Goal: Information Seeking & Learning: Learn about a topic

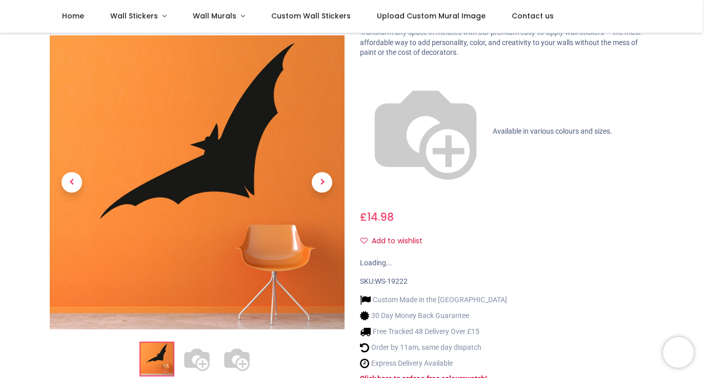
scroll to position [65, 0]
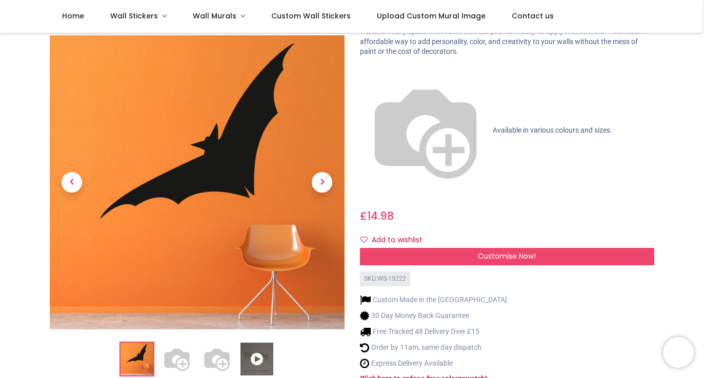
click at [208, 343] on img at bounding box center [216, 359] width 33 height 33
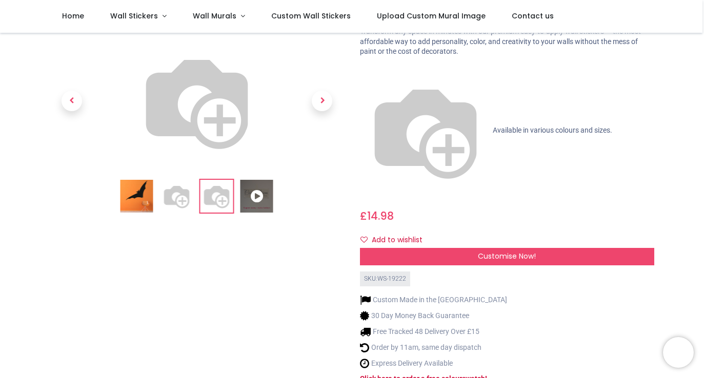
click at [257, 213] on icon at bounding box center [256, 196] width 33 height 33
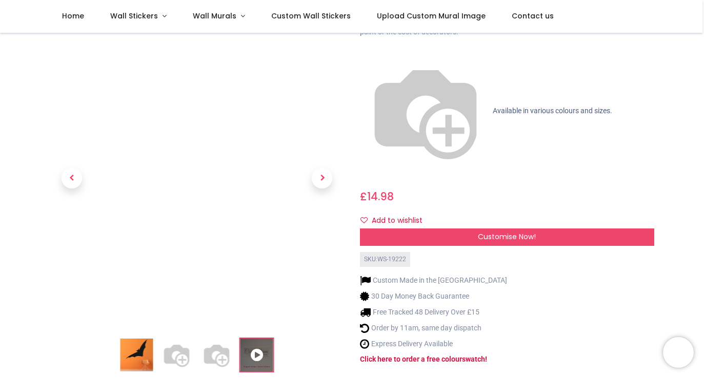
scroll to position [0, 0]
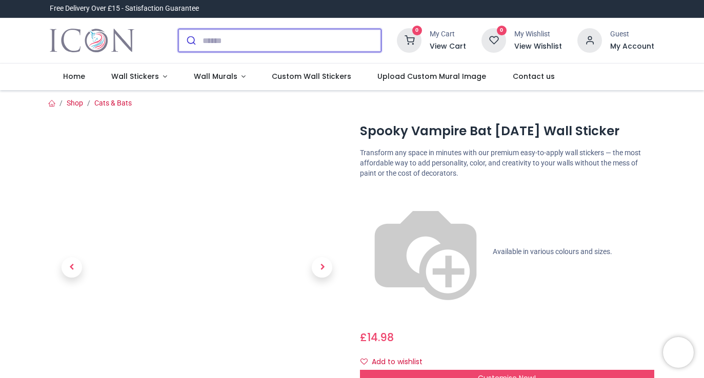
click at [277, 39] on input "search" at bounding box center [291, 40] width 178 height 23
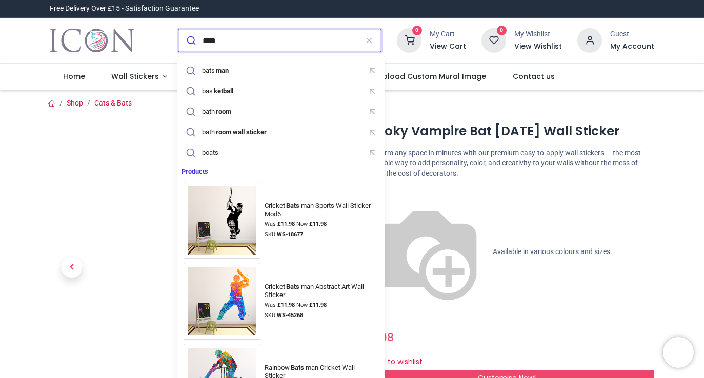
type input "****"
click at [178, 29] on button "submit" at bounding box center [190, 40] width 24 height 23
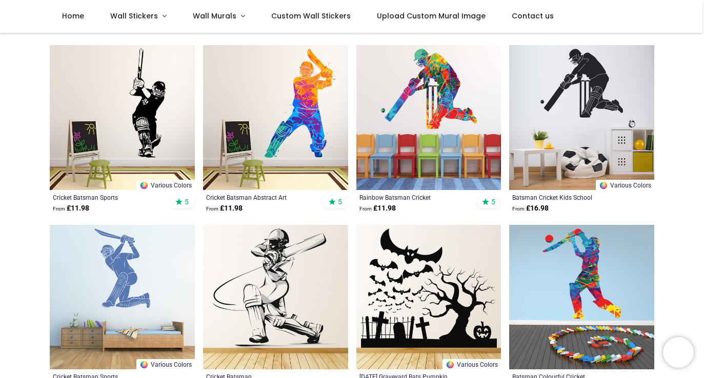
scroll to position [466, 0]
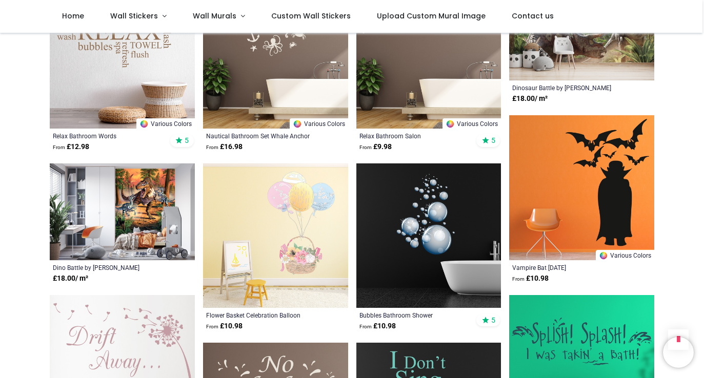
scroll to position [2990, 0]
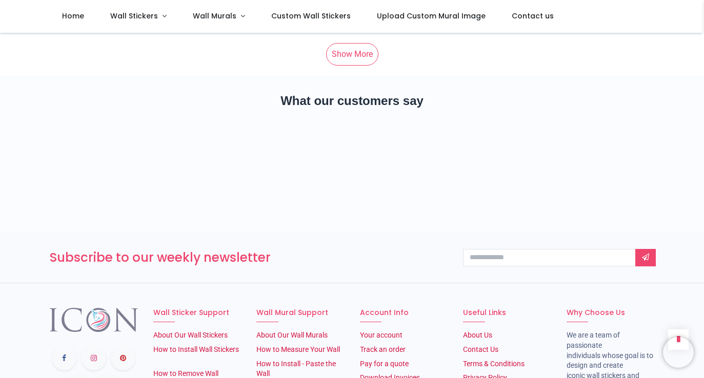
scroll to position [6531, 0]
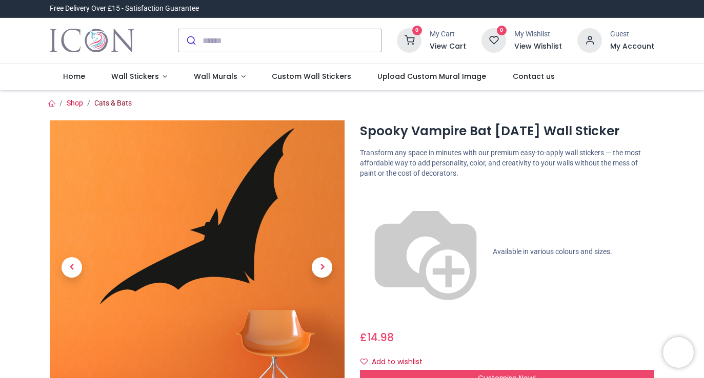
click at [123, 102] on link "Cats & Bats" at bounding box center [112, 103] width 37 height 8
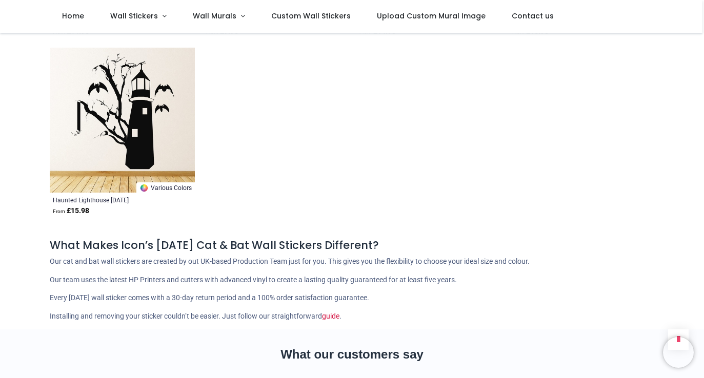
scroll to position [904, 0]
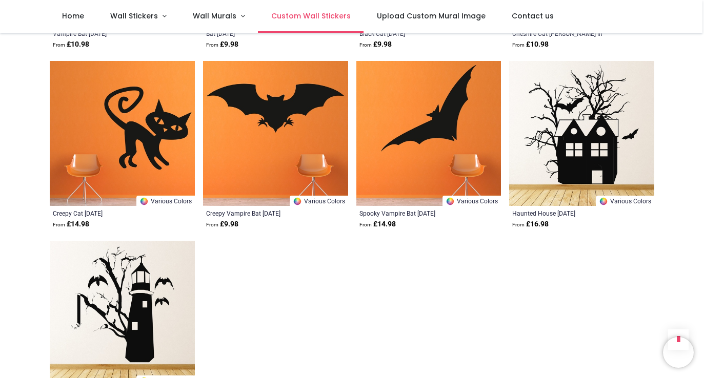
click at [311, 15] on span "Custom Wall Stickers" at bounding box center [310, 16] width 79 height 10
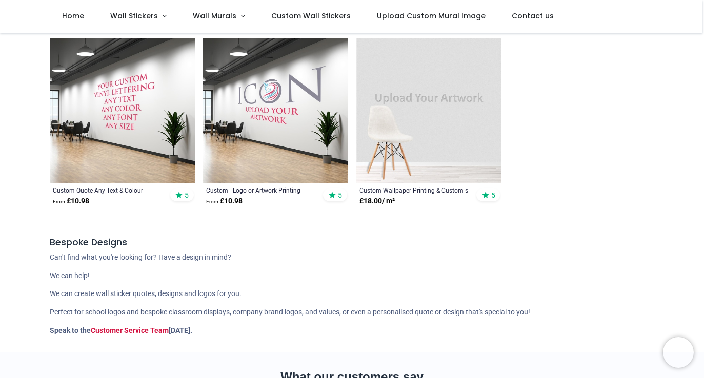
scroll to position [241, 0]
click at [260, 190] on div "Custom - Logo or Artwork Printing" at bounding box center [261, 191] width 111 height 8
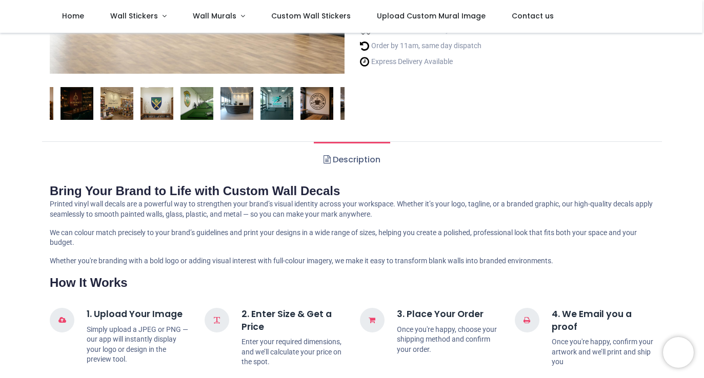
scroll to position [292, 0]
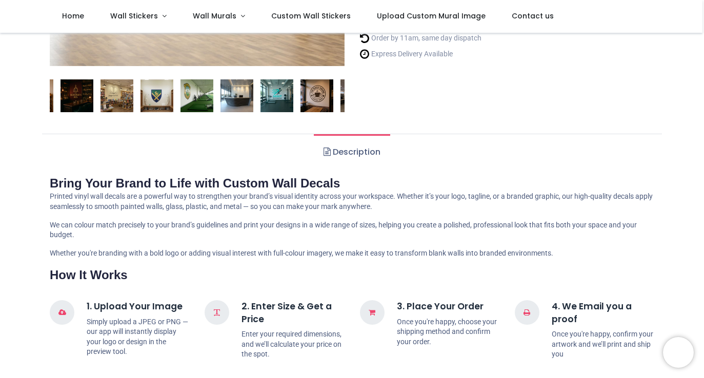
click at [315, 98] on img at bounding box center [316, 95] width 33 height 33
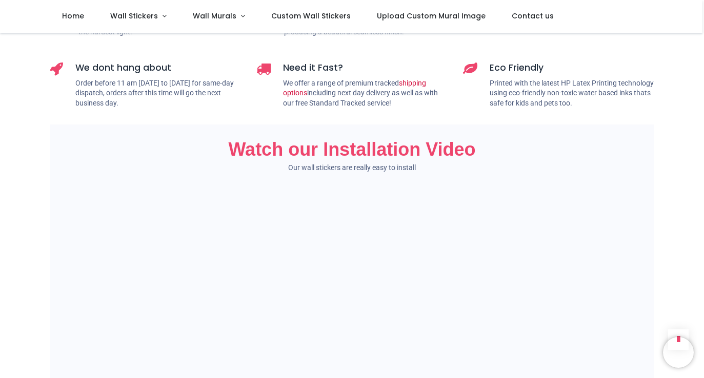
scroll to position [654, 0]
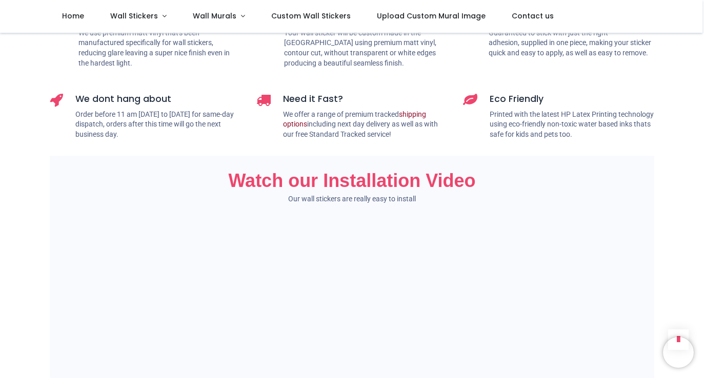
click at [417, 116] on link "shipping options" at bounding box center [354, 119] width 143 height 18
